Goal: Information Seeking & Learning: Learn about a topic

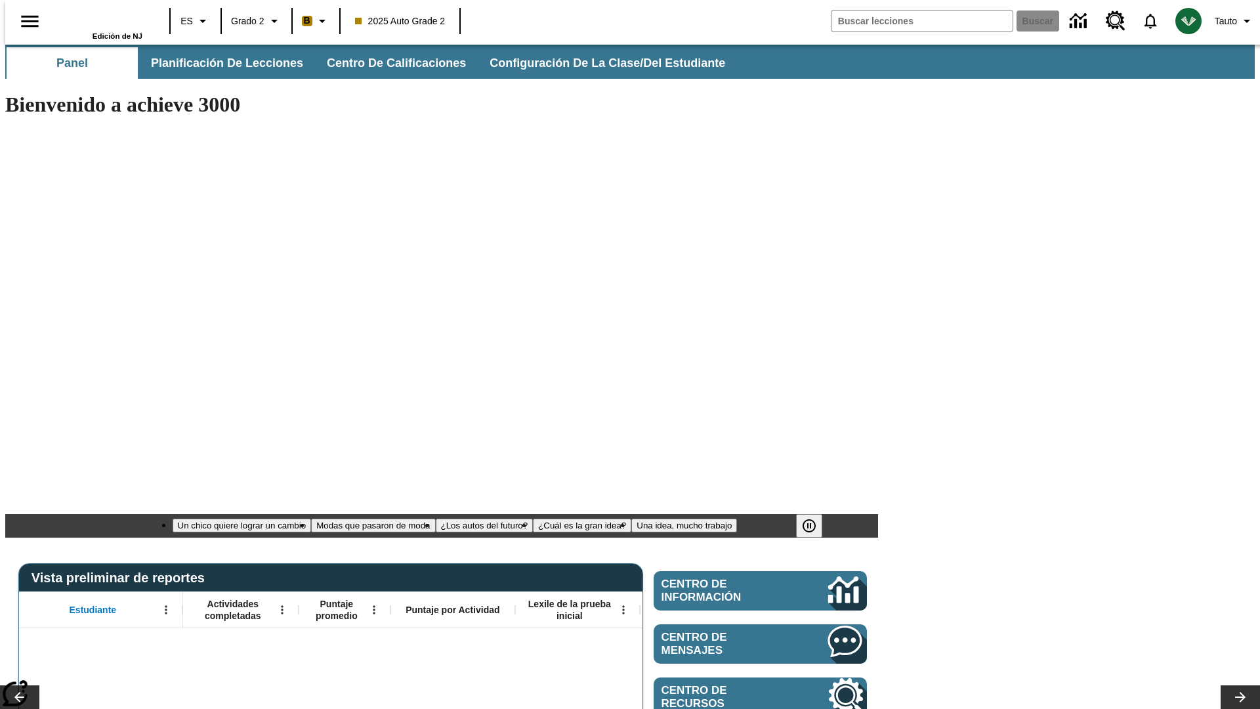
type input "-1"
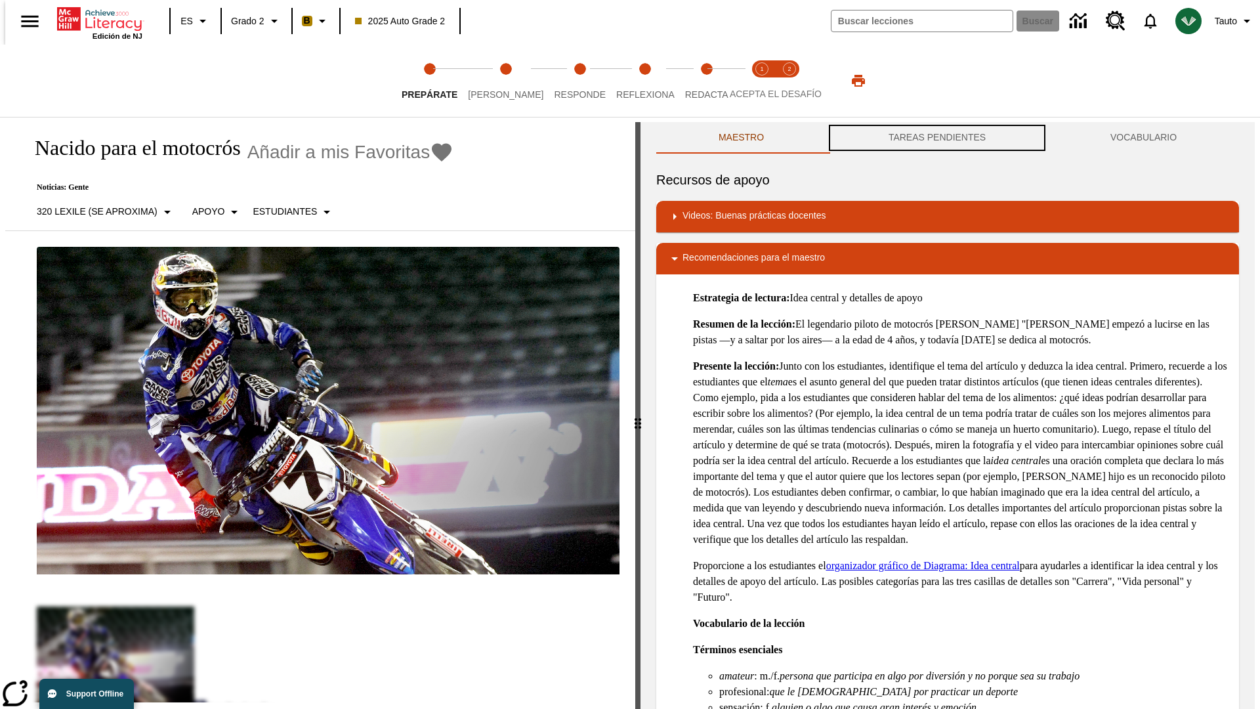
click at [937, 138] on button "TAREAS PENDIENTES" at bounding box center [937, 138] width 222 height 32
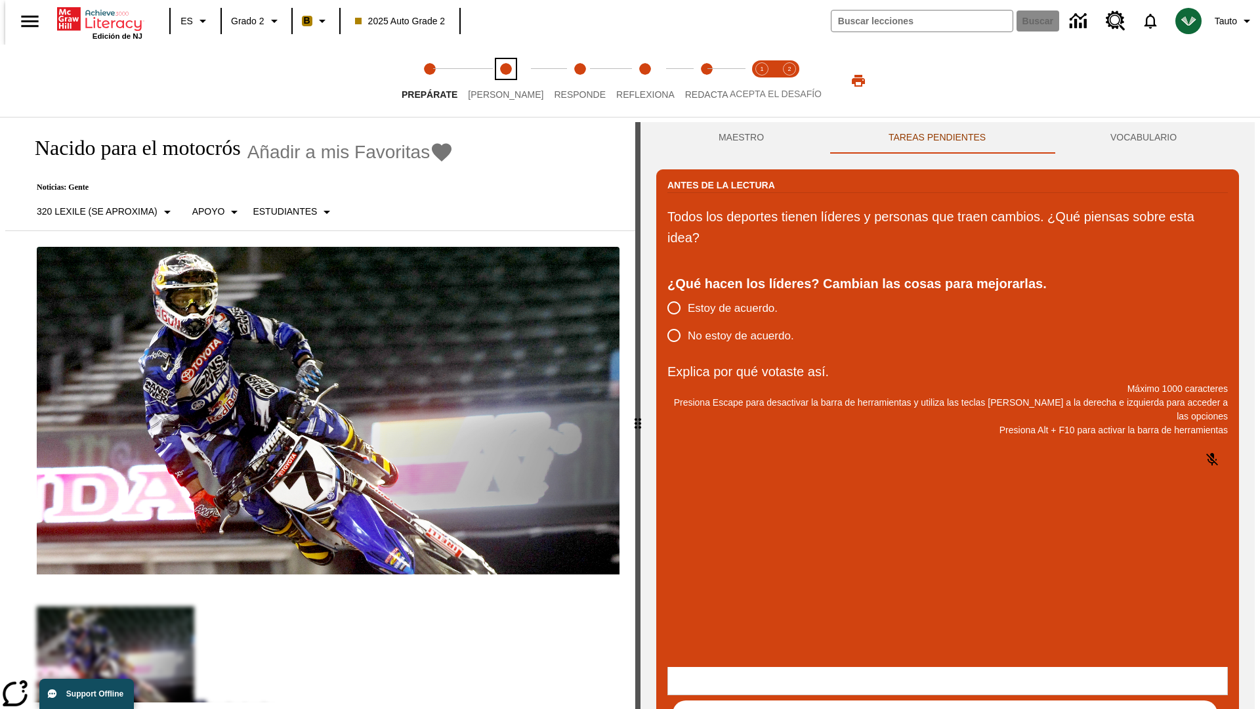
click at [495, 81] on span "[PERSON_NAME]" at bounding box center [505, 89] width 75 height 24
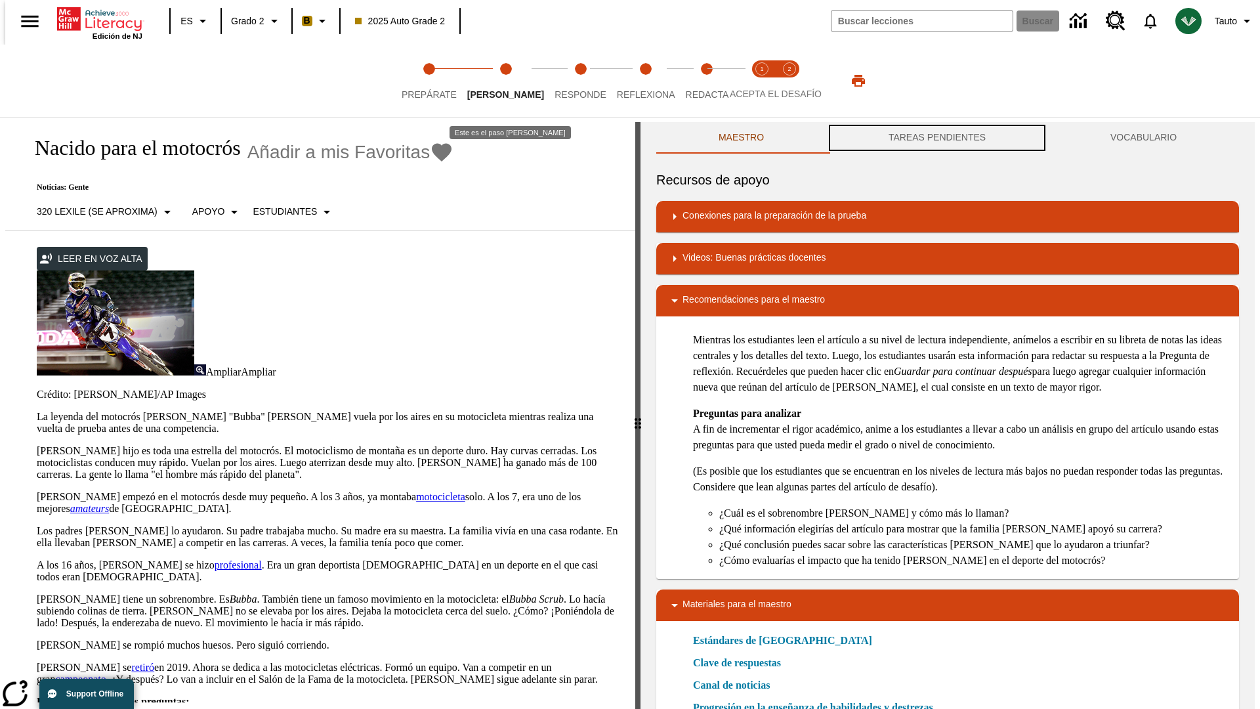
scroll to position [1, 0]
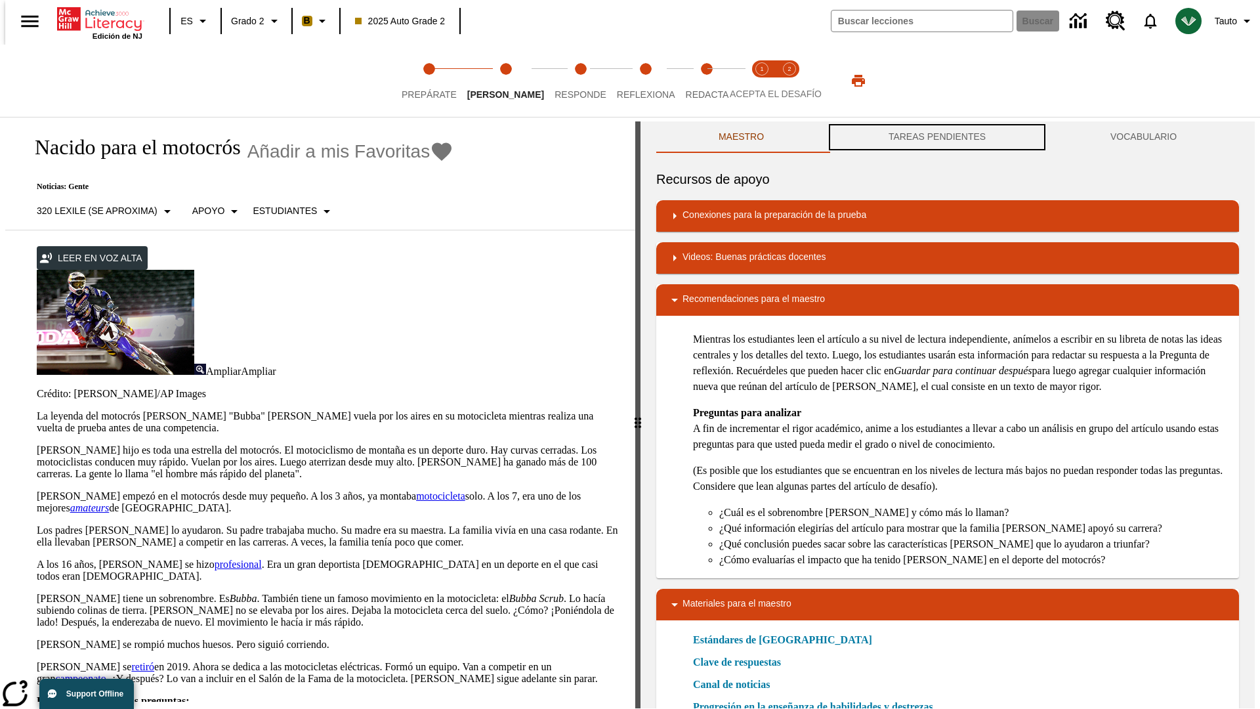
click at [937, 138] on button "TAREAS PENDIENTES" at bounding box center [937, 137] width 222 height 32
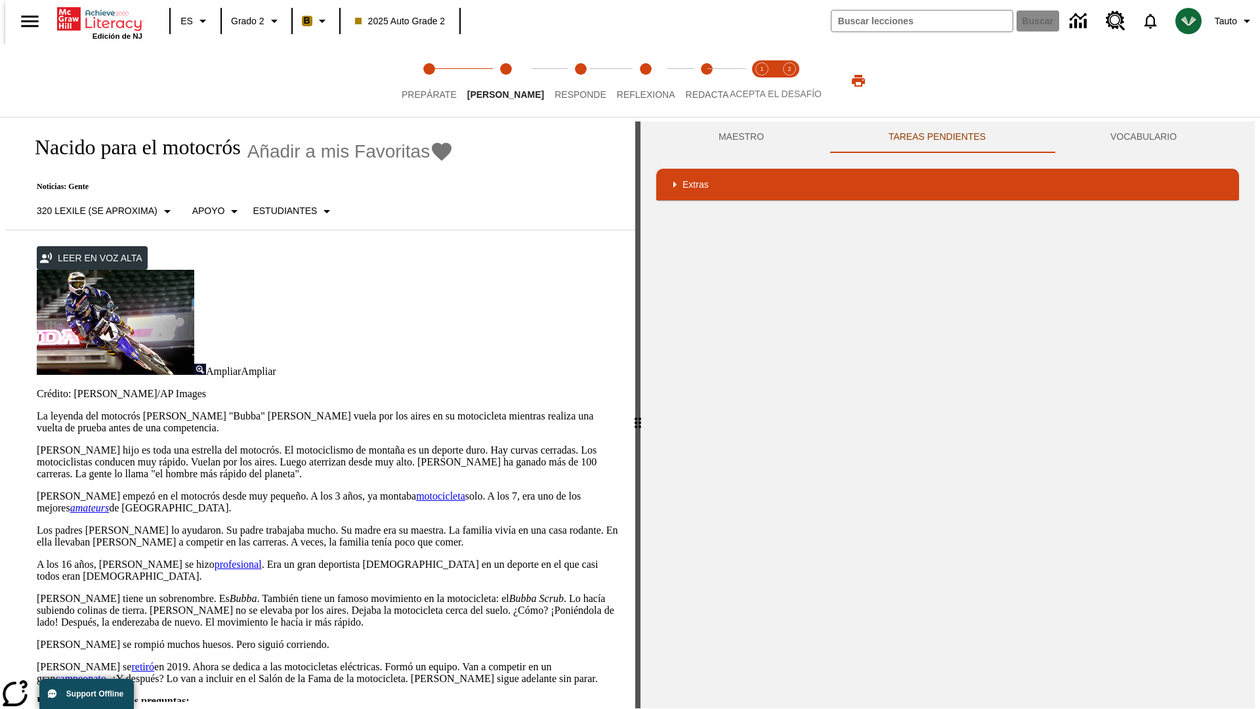
click at [37, 444] on p "[PERSON_NAME] hijo es toda una estrella del motocrós. El motociclismo de montañ…" at bounding box center [328, 461] width 583 height 35
click at [0, 0] on div "Traducir" at bounding box center [0, 0] width 0 height 0
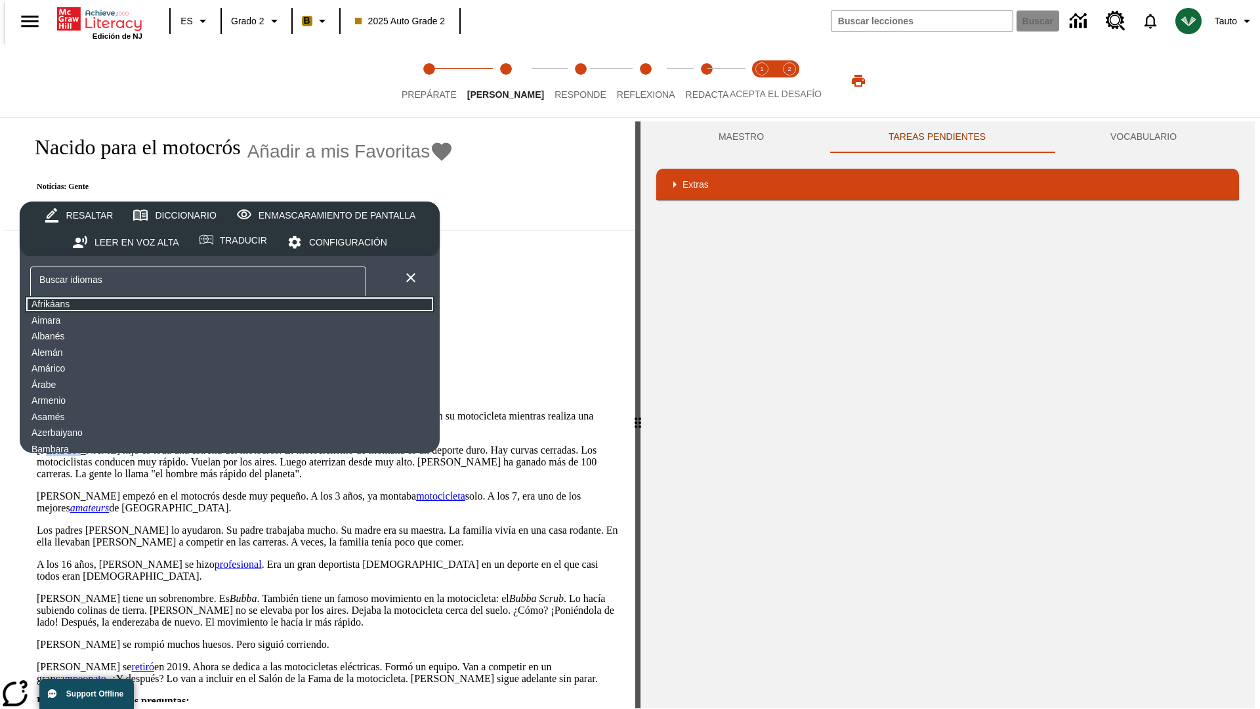
click at [128, 305] on button "Afrikáans" at bounding box center [230, 304] width 410 height 16
